Goal: Check status: Check status

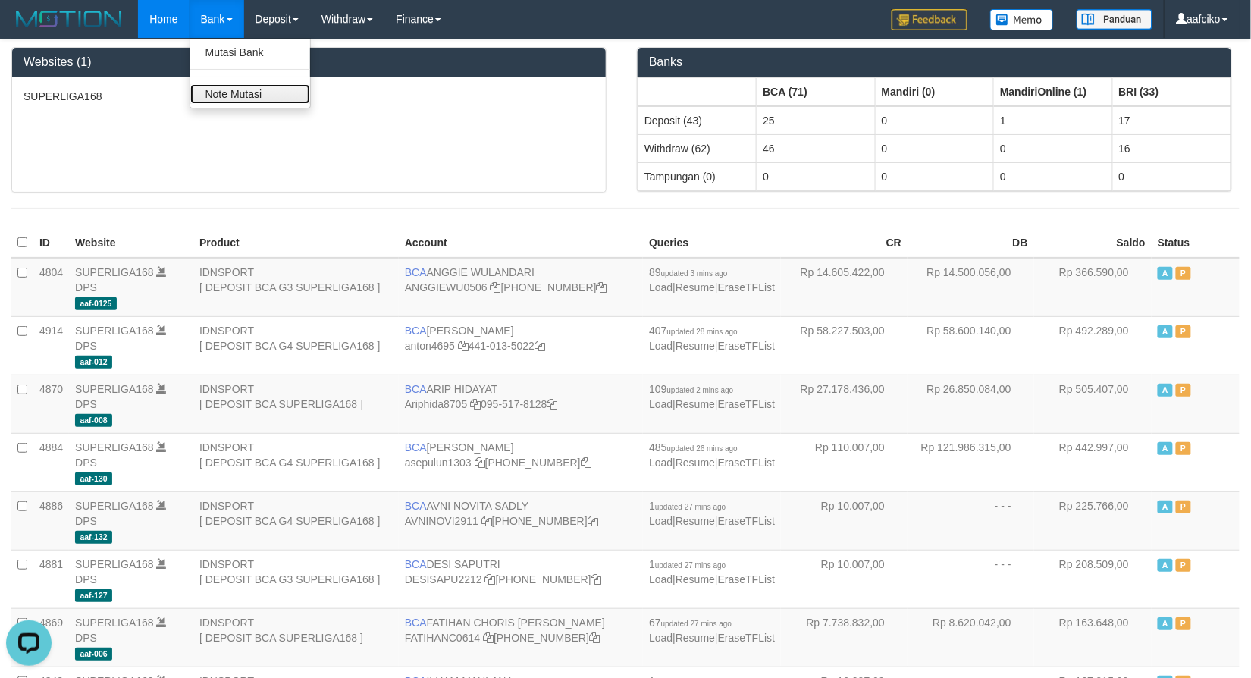
drag, startPoint x: 261, startPoint y: 103, endPoint x: 298, endPoint y: 101, distance: 37.2
click at [261, 103] on link "Note Mutasi" at bounding box center [250, 94] width 120 height 20
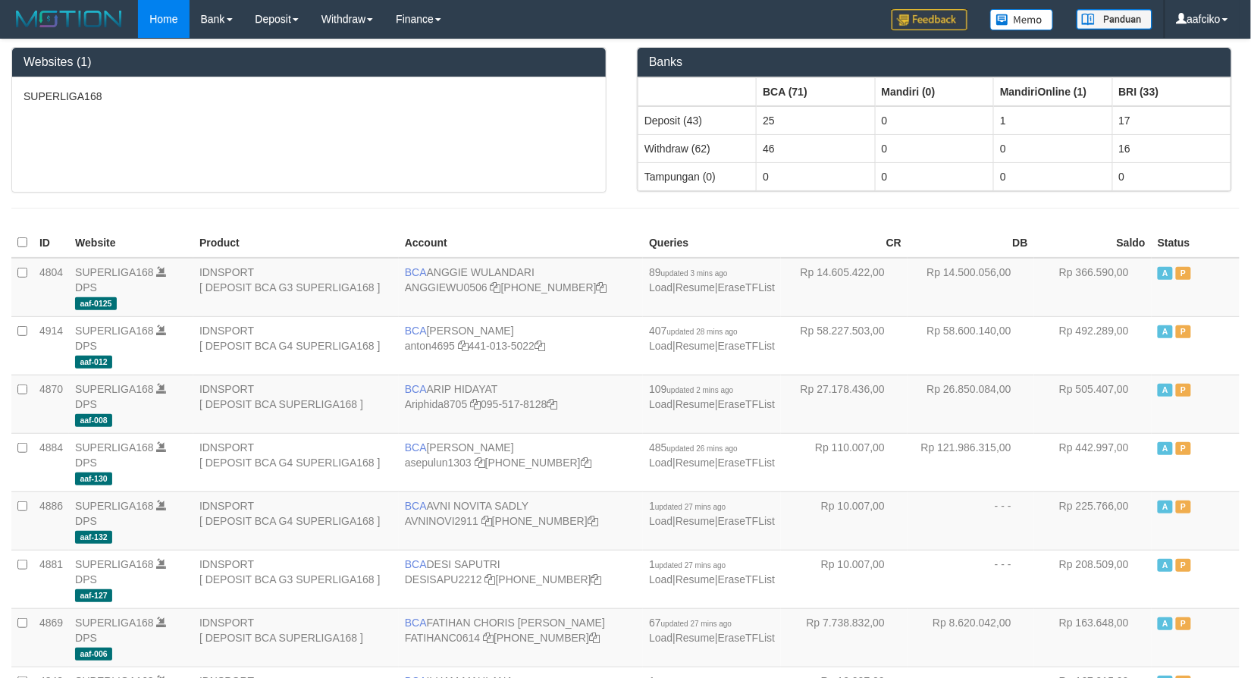
click at [482, 213] on div at bounding box center [625, 208] width 1251 height 31
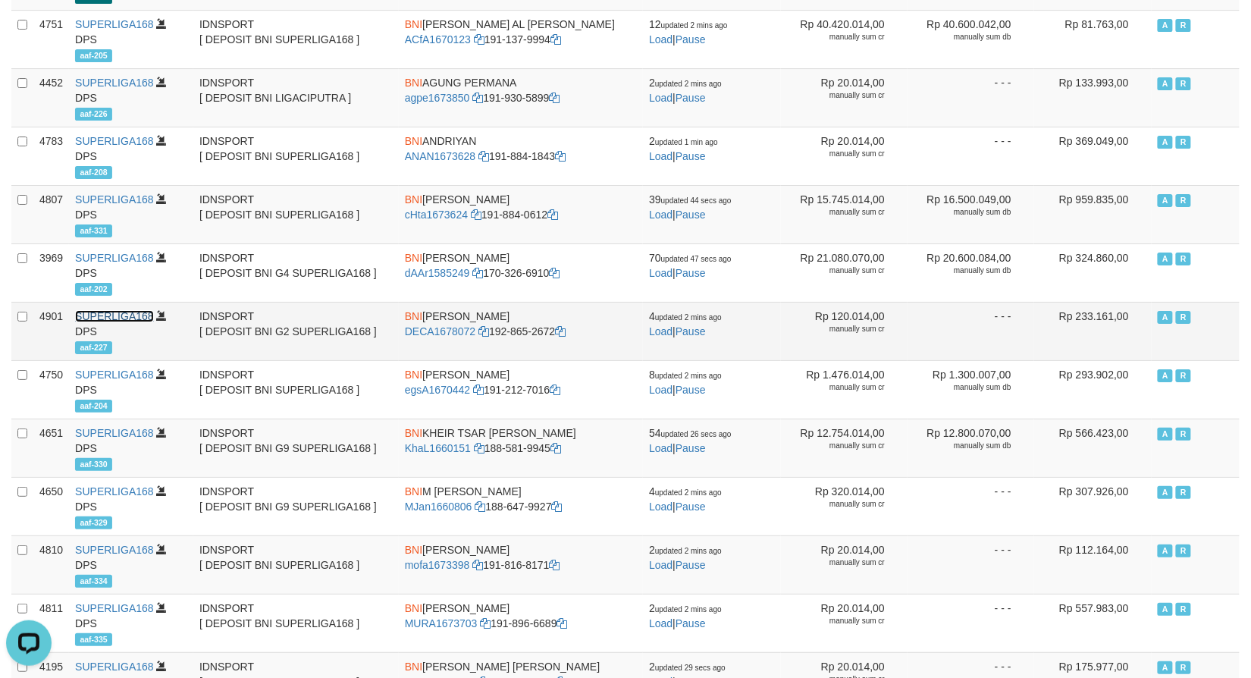
click at [118, 322] on link "SUPERLIGA168" at bounding box center [114, 316] width 79 height 12
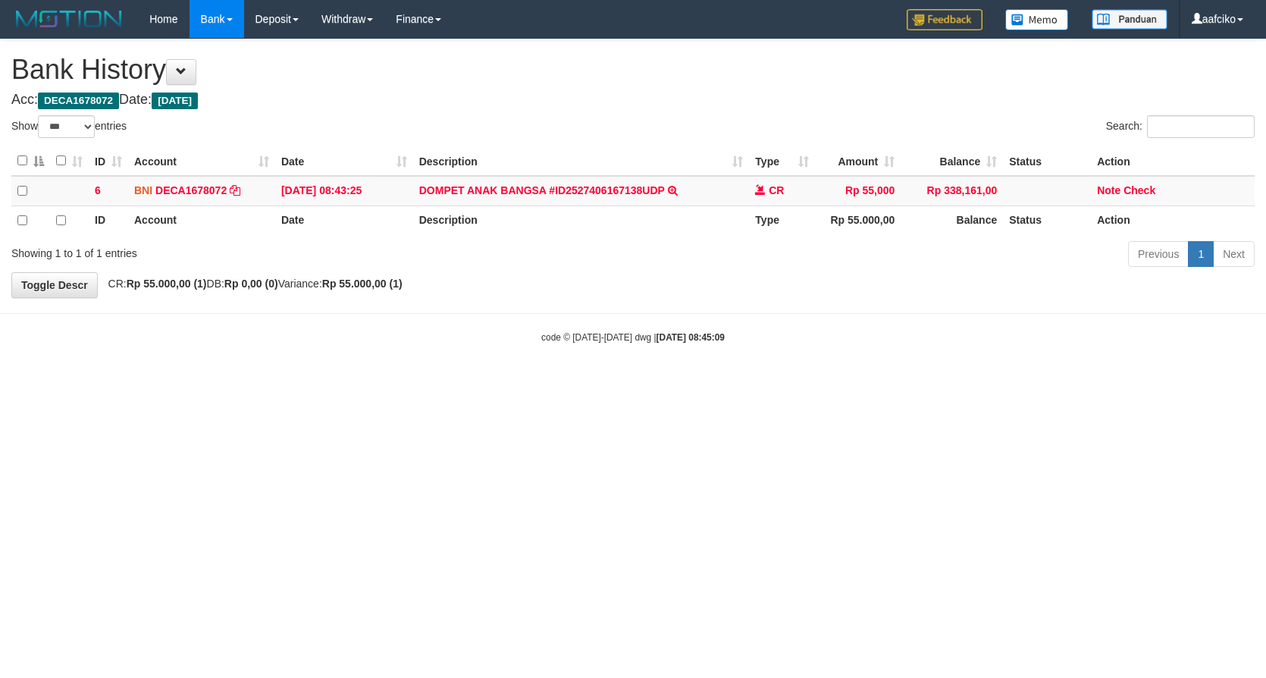
select select "***"
click at [283, 356] on body "Toggle navigation Home Bank Mutasi Bank Note Mutasi Deposit DPS List History PG…" at bounding box center [633, 191] width 1266 height 382
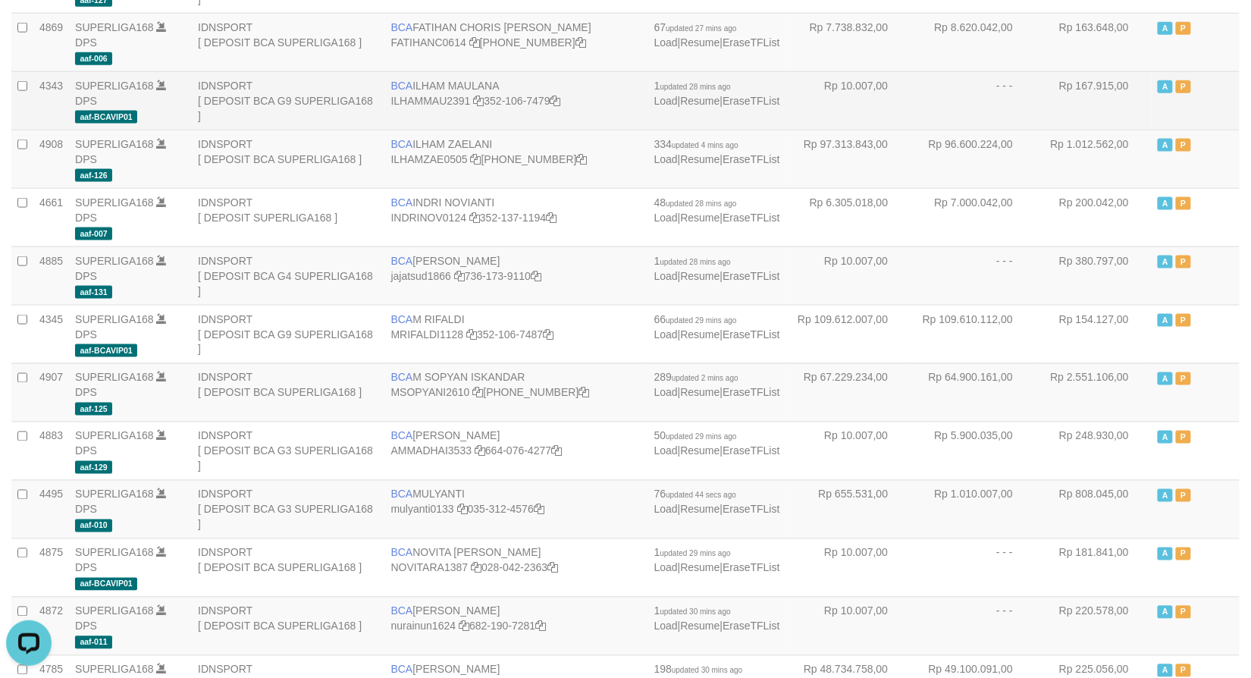
click at [299, 91] on td "IDNSPORT [ DEPOSIT BCA G9 SUPERLIGA168 ]" at bounding box center [288, 100] width 193 height 58
